Goal: Transaction & Acquisition: Purchase product/service

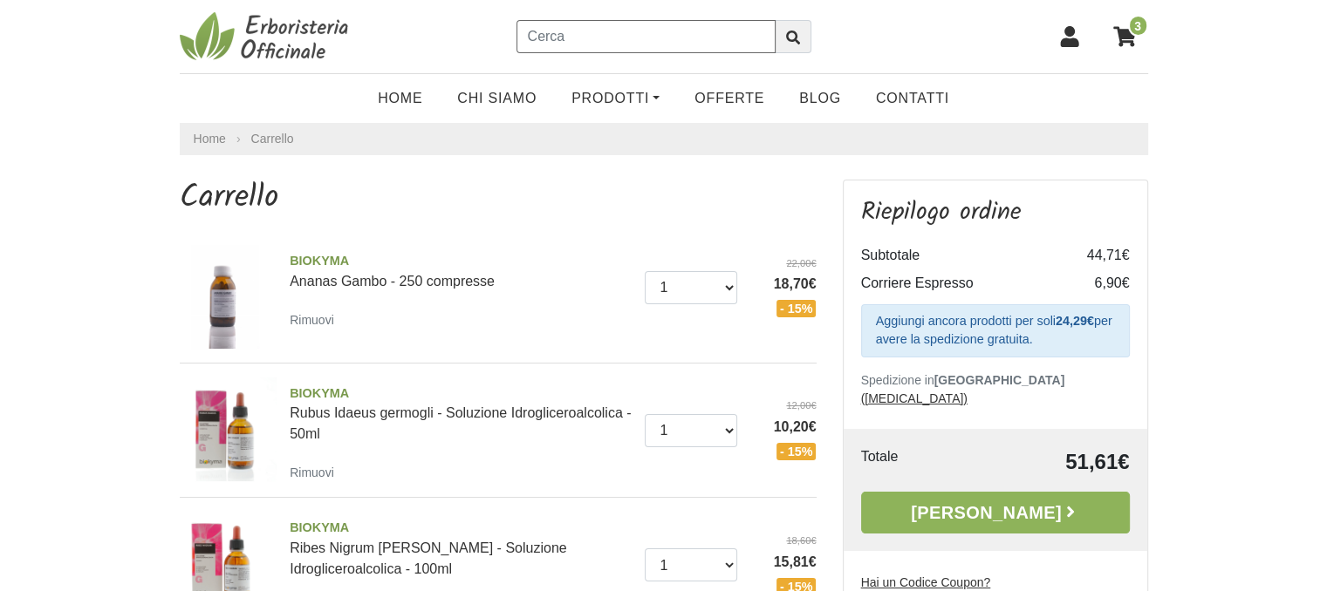
click at [703, 38] on input "text" at bounding box center [645, 36] width 259 height 33
type input "sequoia"
click at [775, 20] on button "submit" at bounding box center [793, 36] width 37 height 33
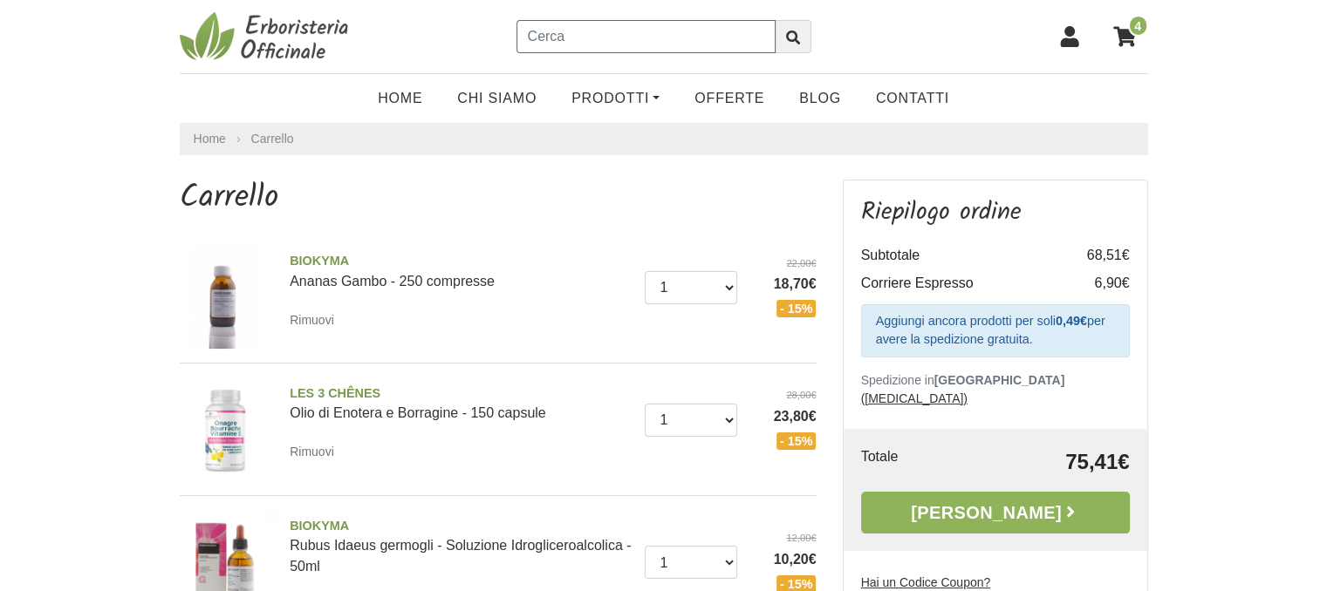
click at [646, 24] on input "text" at bounding box center [645, 36] width 259 height 33
type input "monoi"
click at [775, 20] on button "submit" at bounding box center [793, 36] width 37 height 33
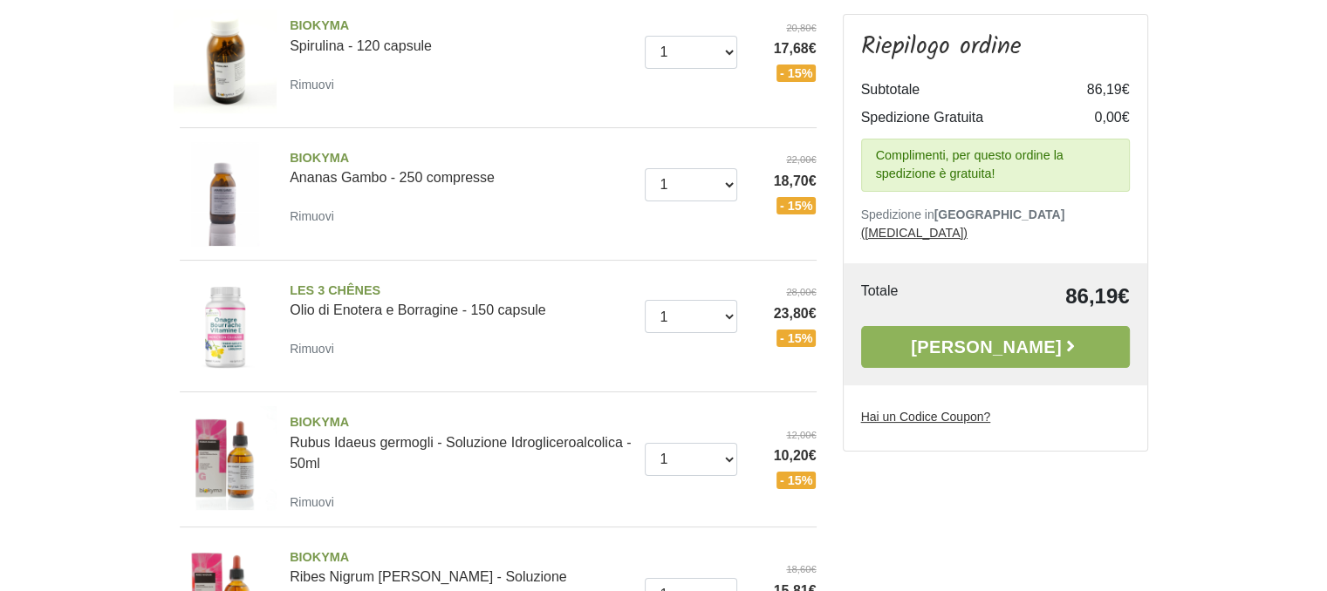
scroll to position [262, 0]
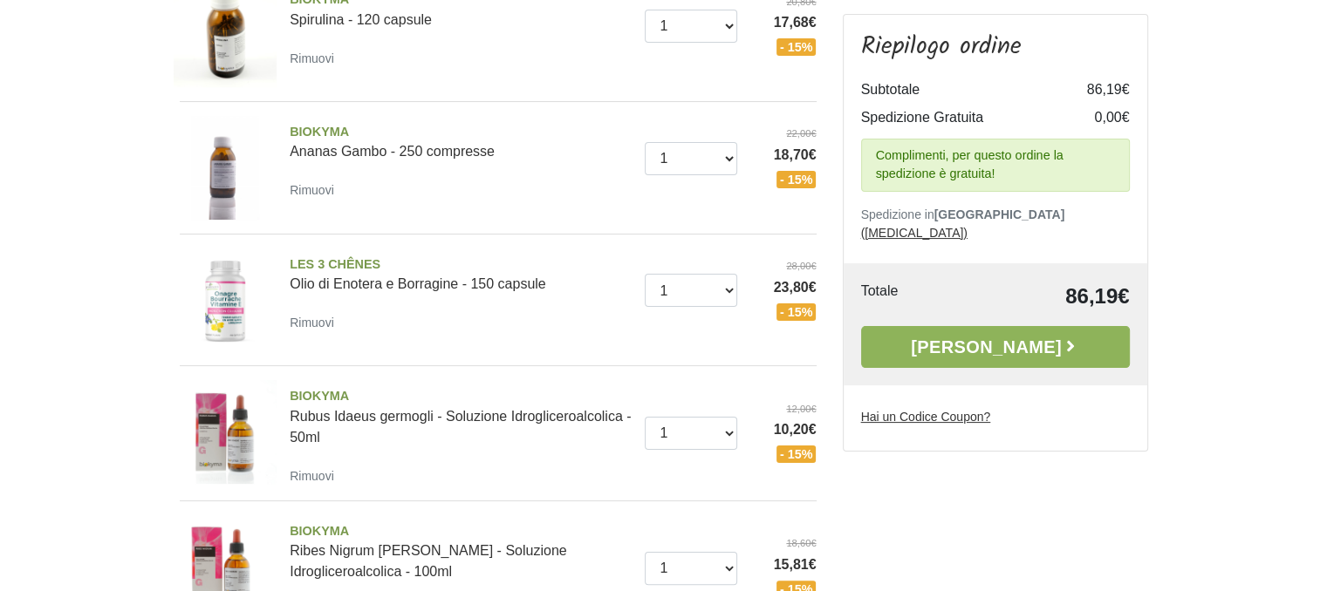
click at [920, 410] on u "Hai un Codice Coupon?" at bounding box center [926, 417] width 130 height 14
click at [0, 0] on input "Hai un Codice Coupon?" at bounding box center [0, 0] width 0 height 0
type input "promo10"
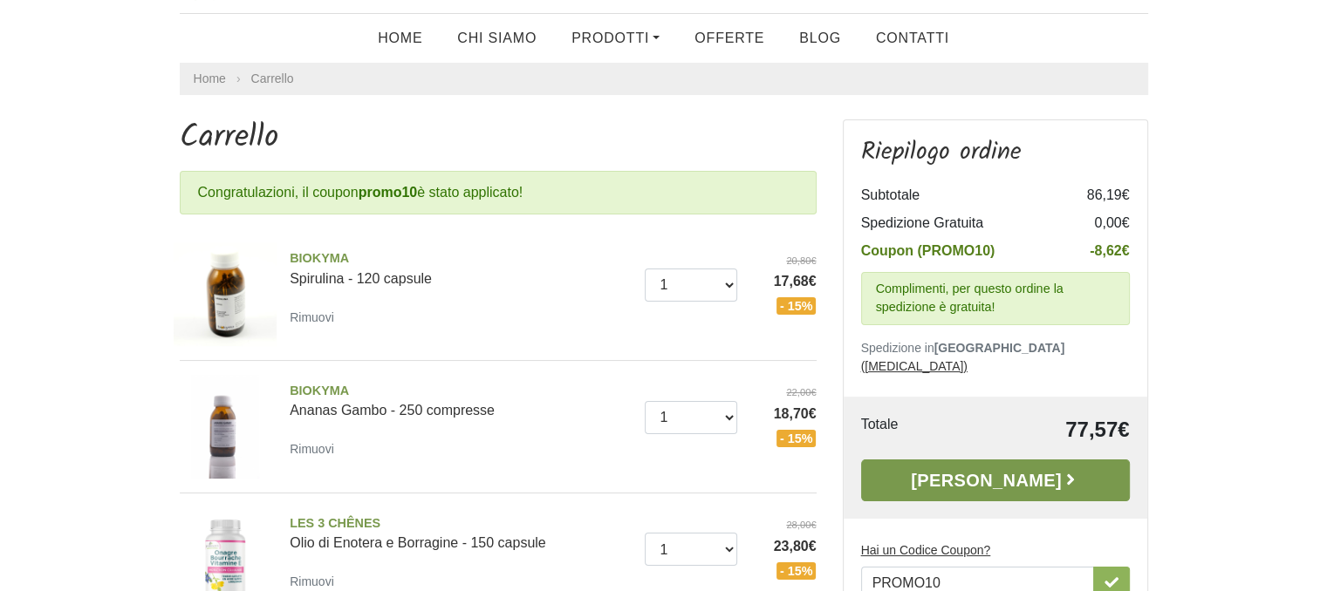
scroll to position [87, 0]
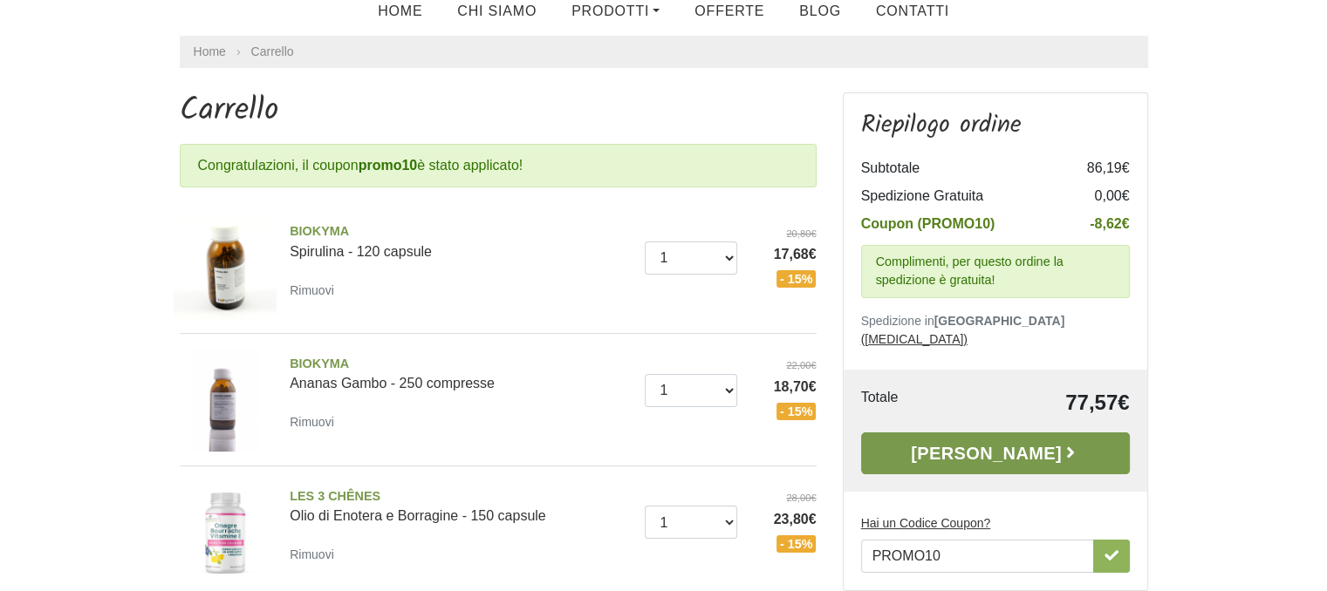
click at [1002, 433] on link "[PERSON_NAME]" at bounding box center [995, 454] width 269 height 42
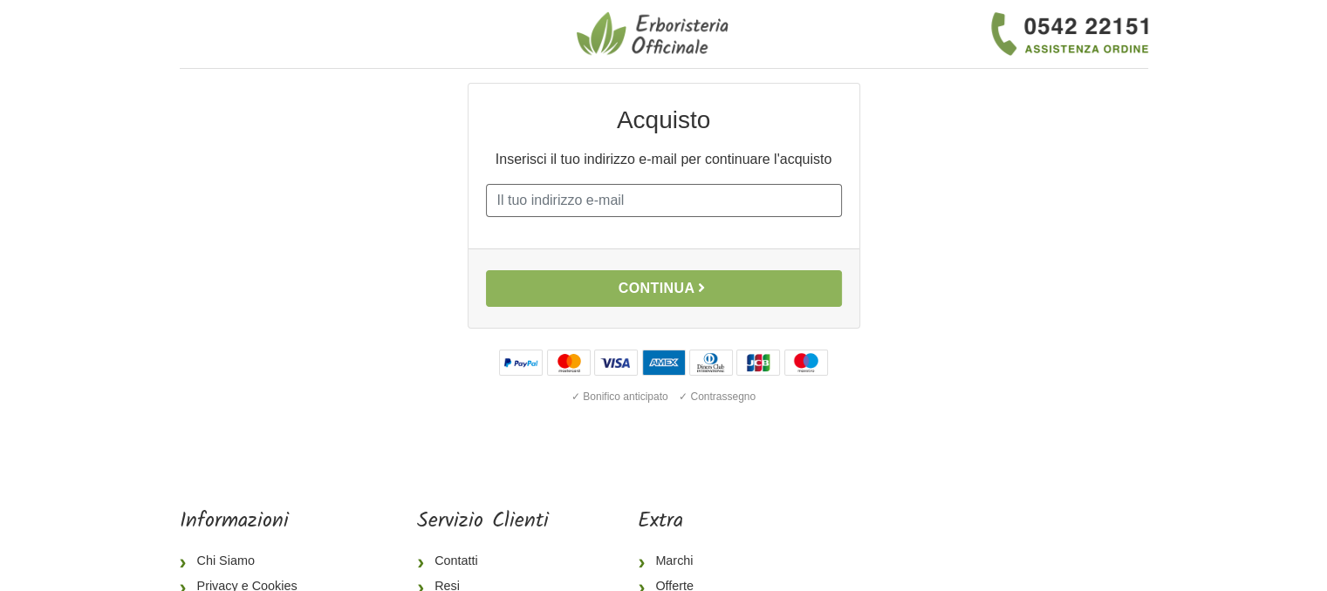
click at [525, 196] on input "E-mail" at bounding box center [664, 200] width 356 height 33
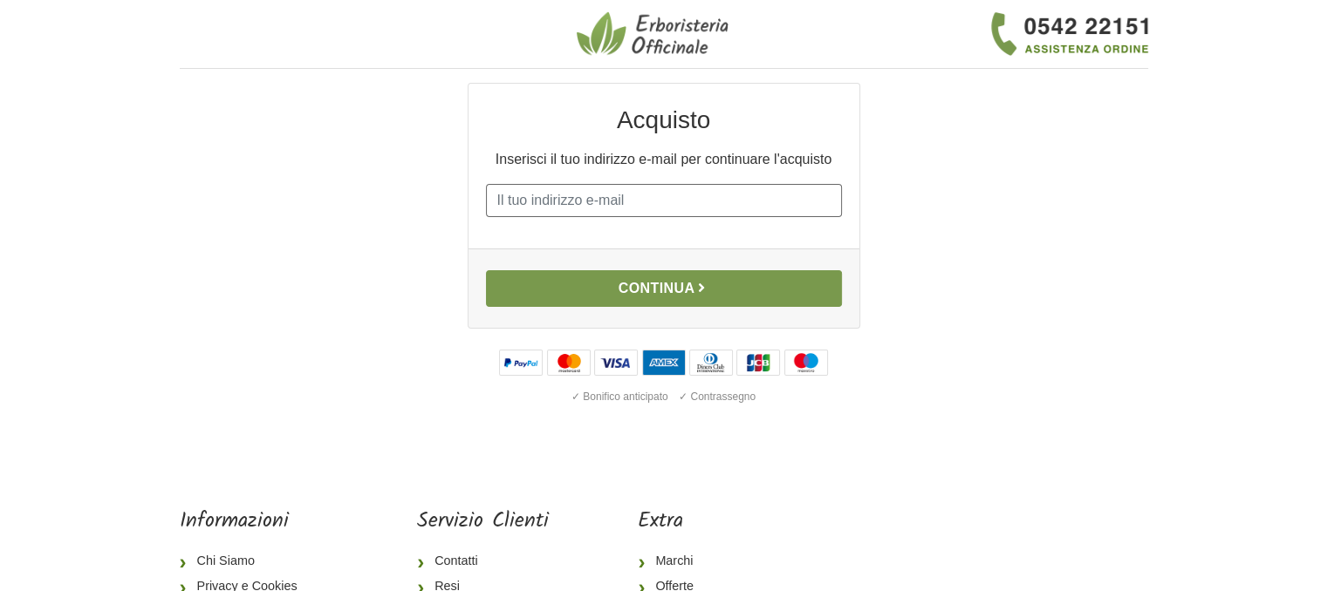
type input "[PERSON_NAME][EMAIL_ADDRESS][DOMAIN_NAME]"
click at [667, 290] on button "Continua" at bounding box center [664, 288] width 356 height 37
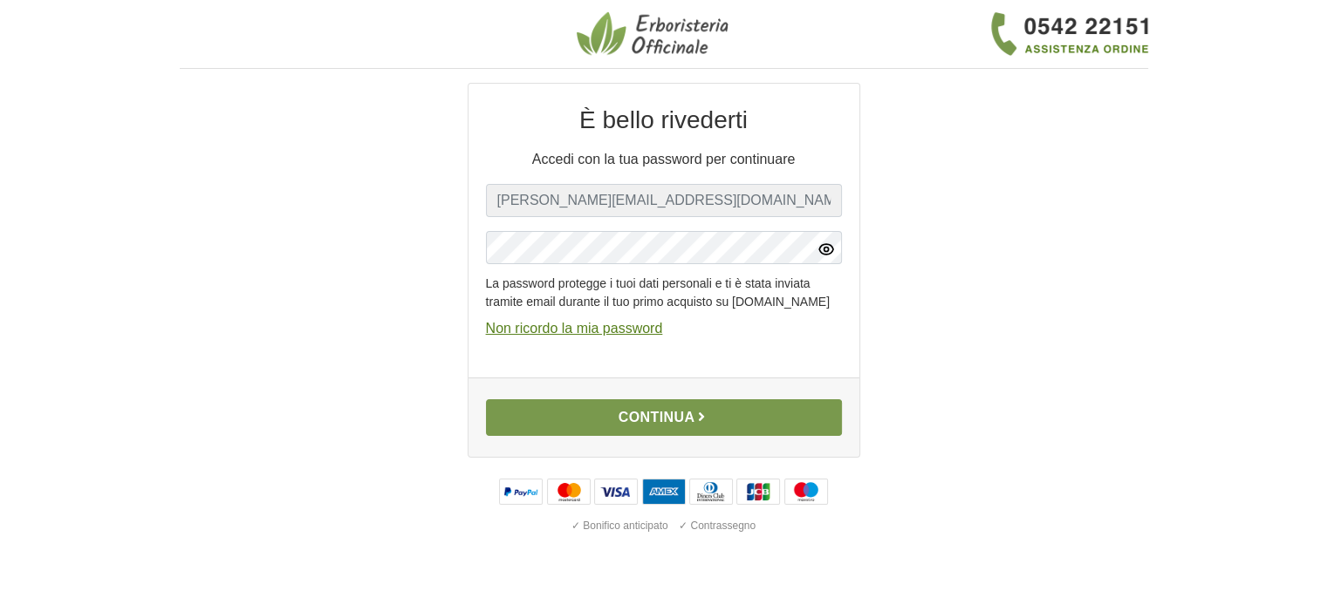
click at [691, 436] on button "Continua" at bounding box center [664, 418] width 356 height 37
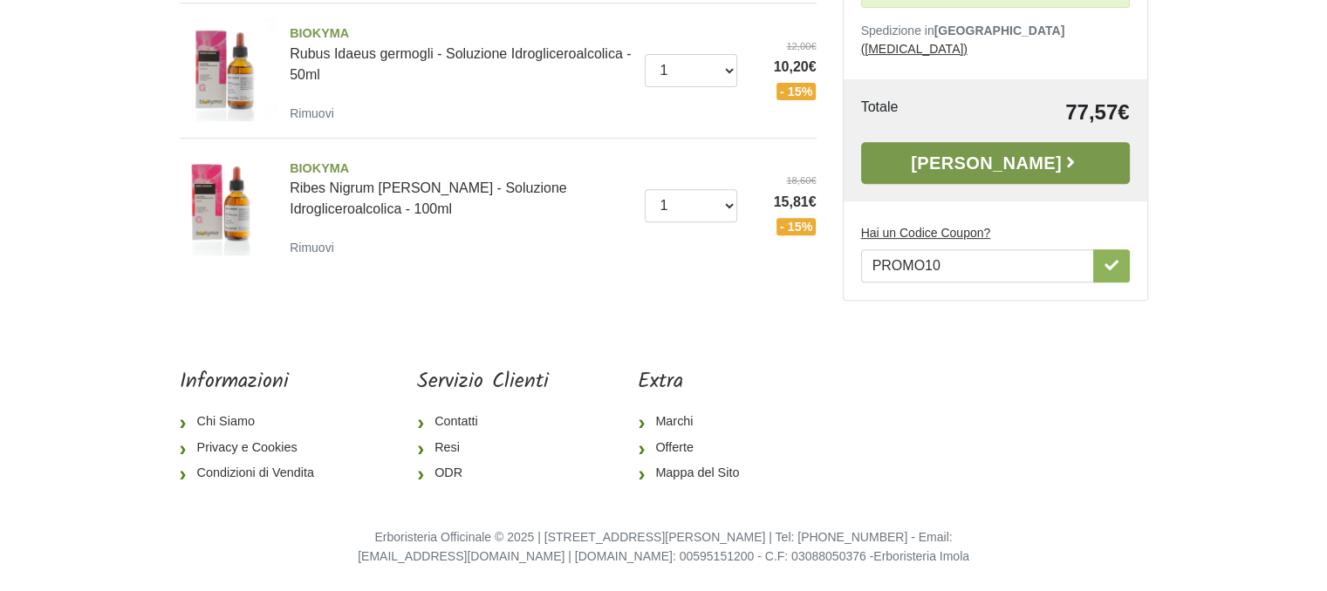
scroll to position [705, 0]
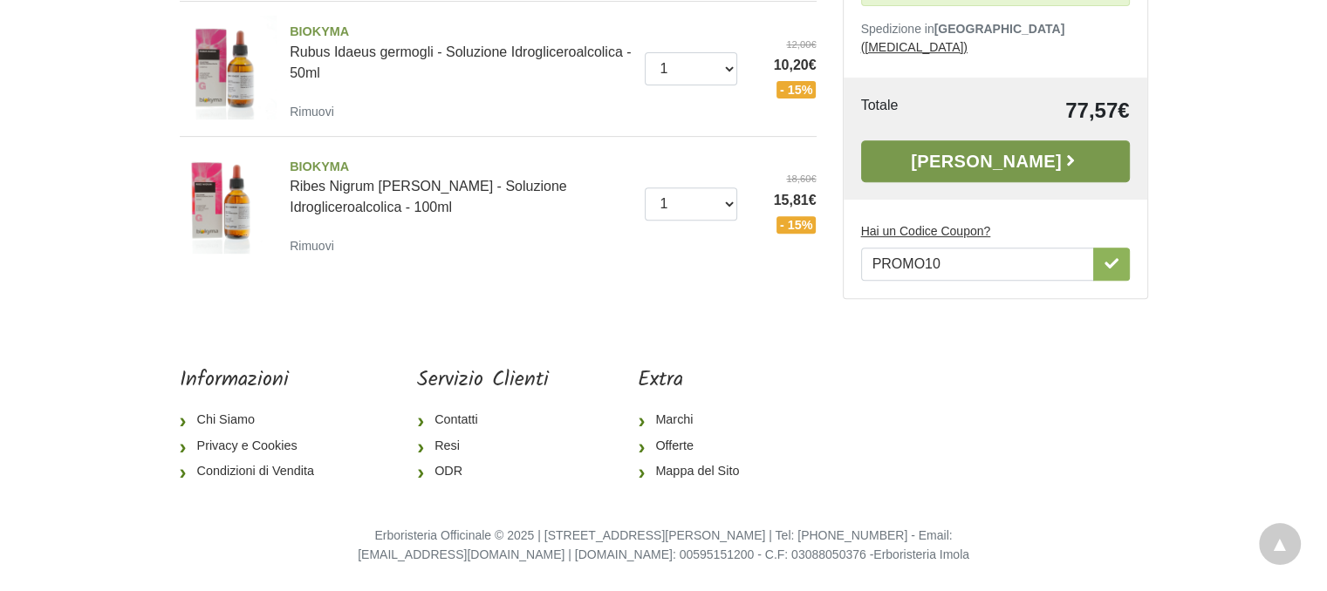
click at [987, 164] on link "Alla Cassa" at bounding box center [995, 161] width 269 height 42
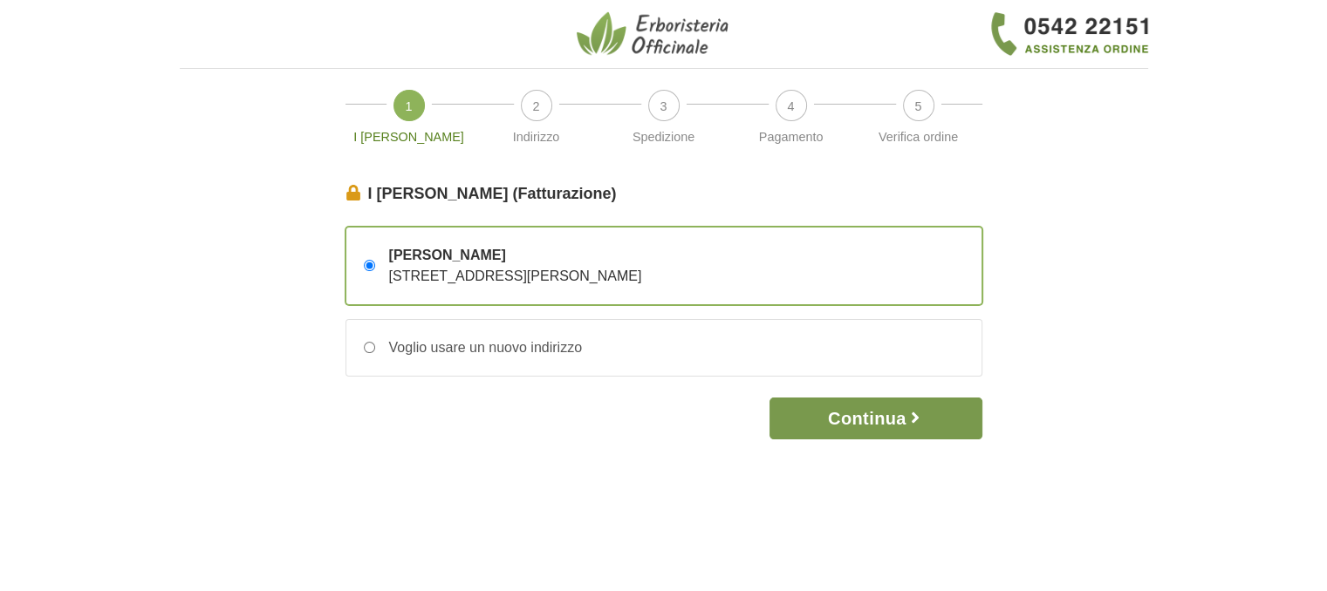
click at [897, 401] on button "Continua" at bounding box center [875, 419] width 212 height 42
click at [893, 416] on button "Continua" at bounding box center [875, 419] width 212 height 42
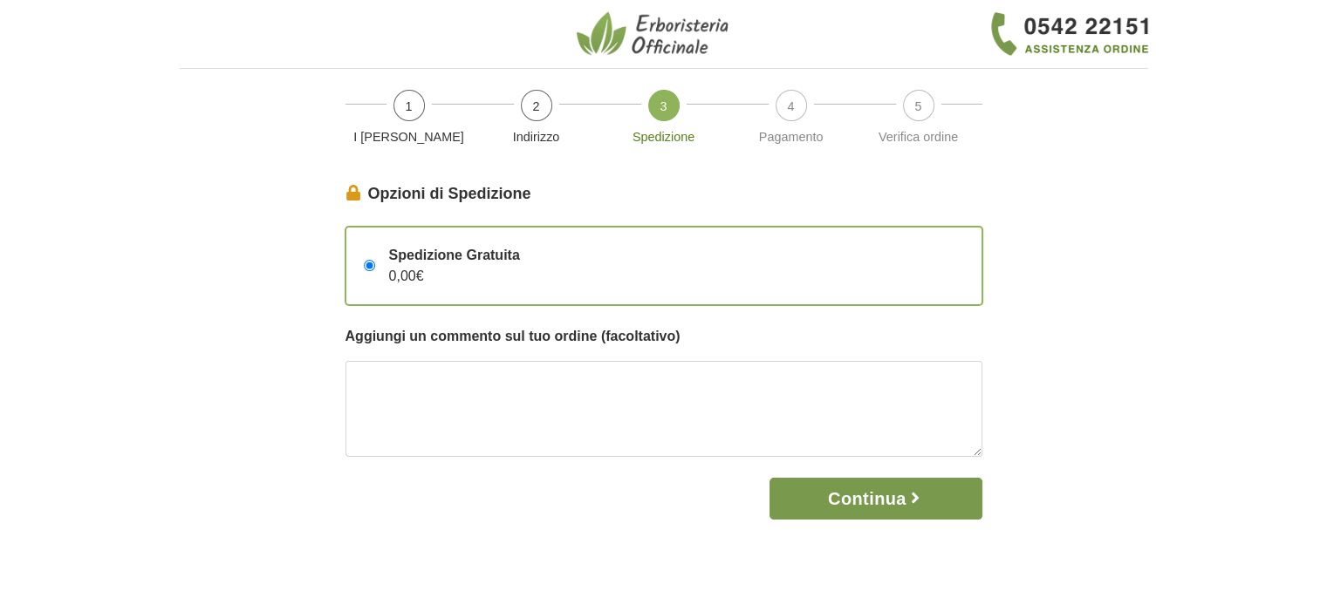
click at [892, 498] on button "Continua" at bounding box center [875, 499] width 212 height 42
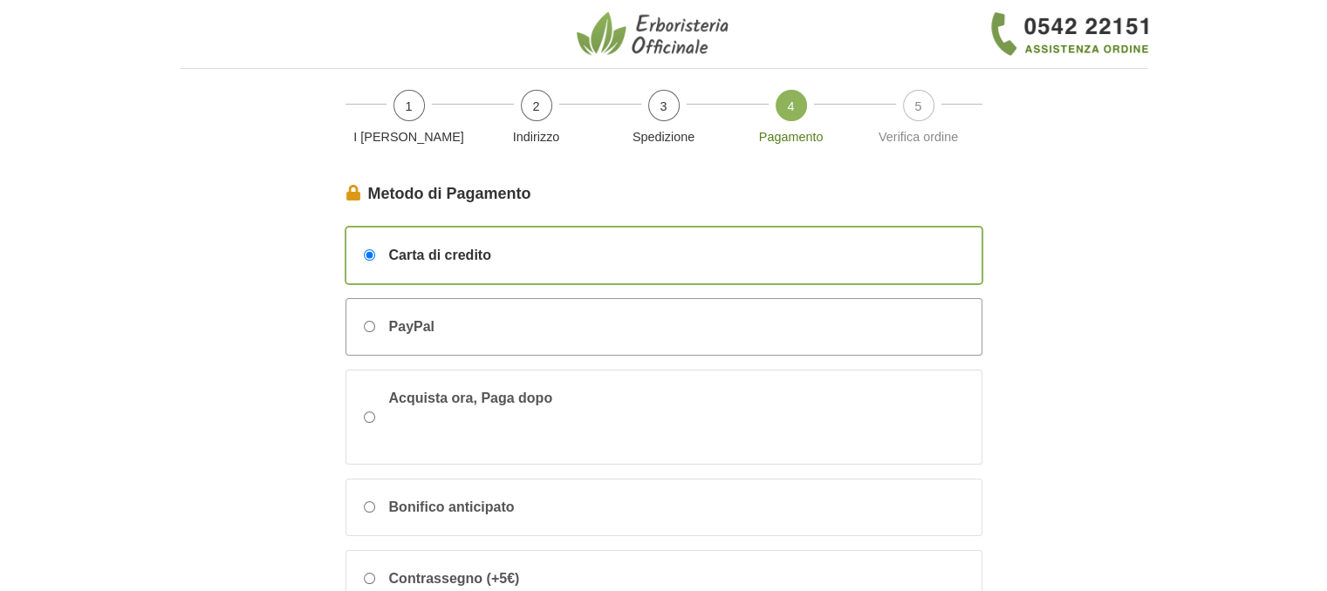
click at [366, 331] on input "PayPal" at bounding box center [369, 326] width 11 height 11
radio input "true"
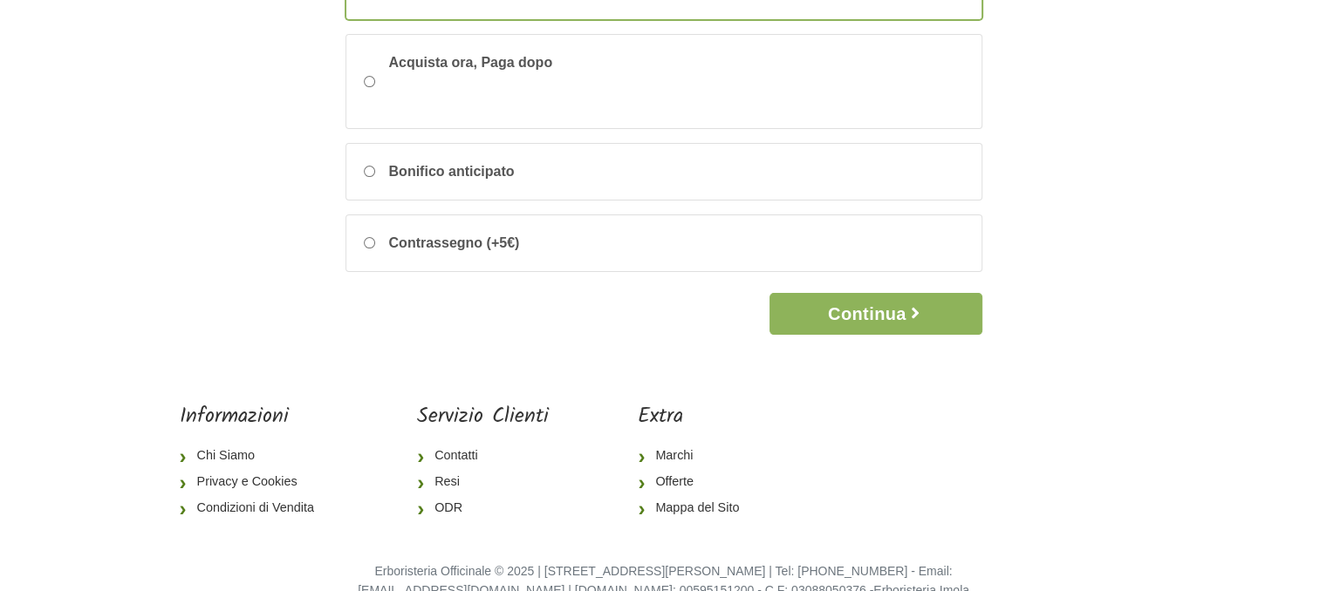
scroll to position [349, 0]
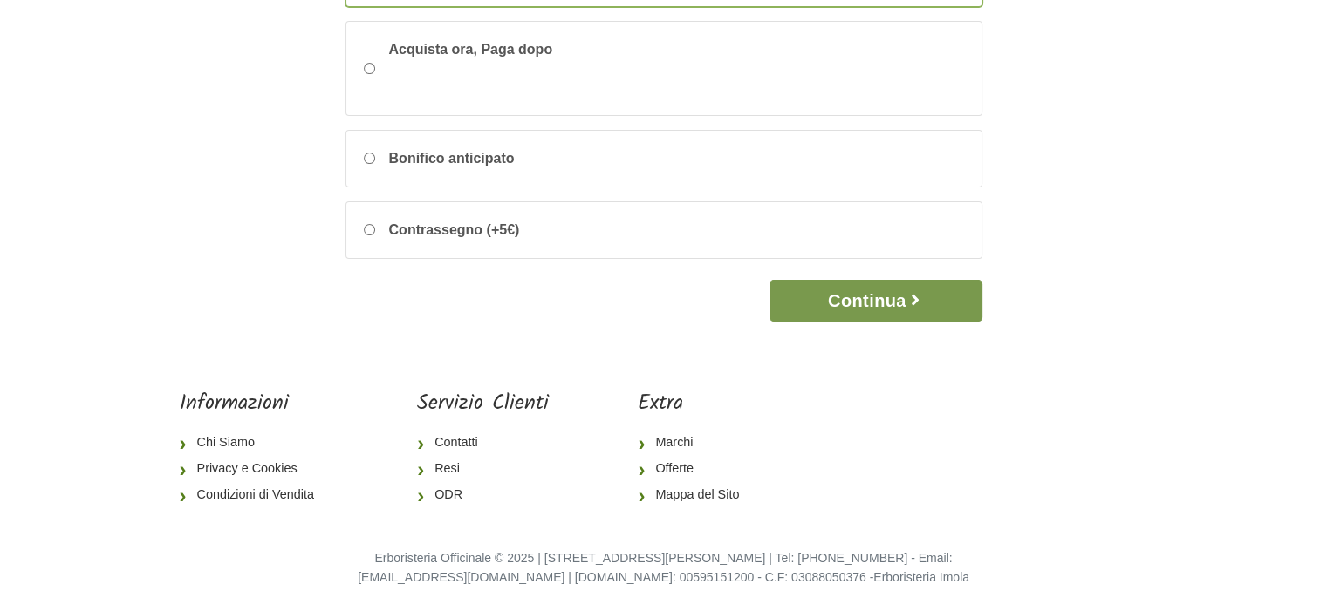
click at [846, 305] on button "Continua" at bounding box center [875, 301] width 212 height 42
